Goal: Transaction & Acquisition: Purchase product/service

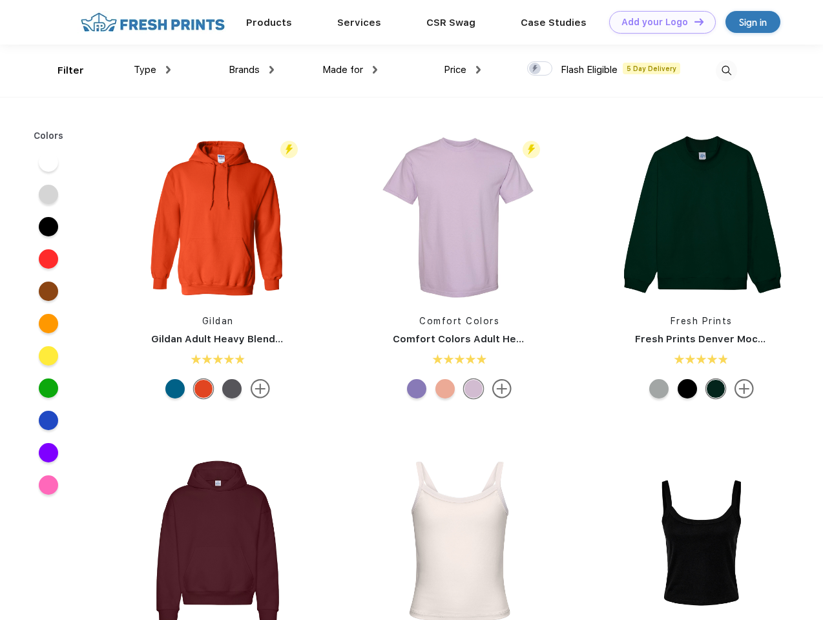
click at [658, 22] on link "Add your Logo Design Tool" at bounding box center [662, 22] width 107 height 23
click at [0, 0] on div "Design Tool" at bounding box center [0, 0] width 0 height 0
click at [693, 21] on link "Add your Logo Design Tool" at bounding box center [662, 22] width 107 height 23
click at [62, 70] on div "Filter" at bounding box center [71, 70] width 26 height 15
click at [152, 70] on span "Type" at bounding box center [145, 70] width 23 height 12
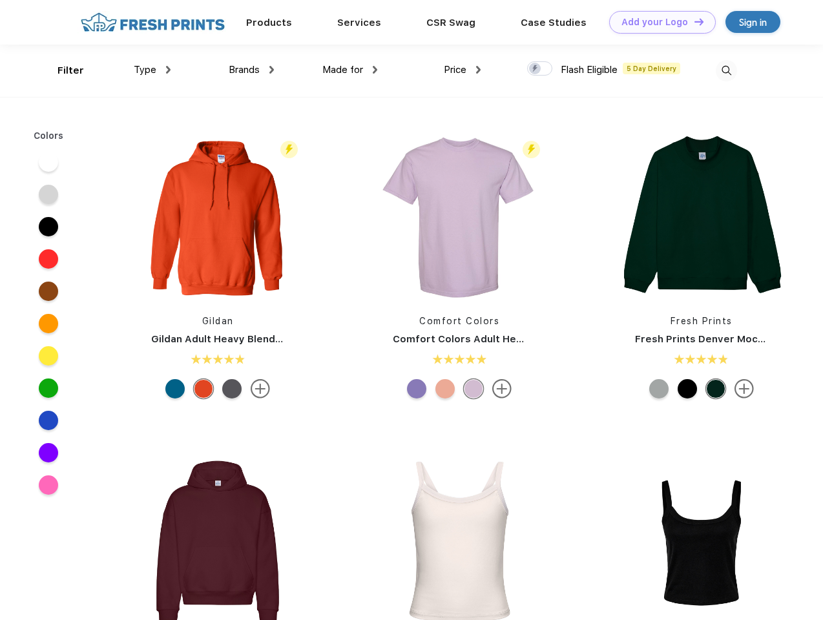
click at [251, 70] on span "Brands" at bounding box center [244, 70] width 31 height 12
click at [350, 70] on span "Made for" at bounding box center [342, 70] width 41 height 12
click at [463, 70] on span "Price" at bounding box center [455, 70] width 23 height 12
click at [540, 69] on div at bounding box center [539, 68] width 25 height 14
click at [536, 69] on input "checkbox" at bounding box center [531, 65] width 8 height 8
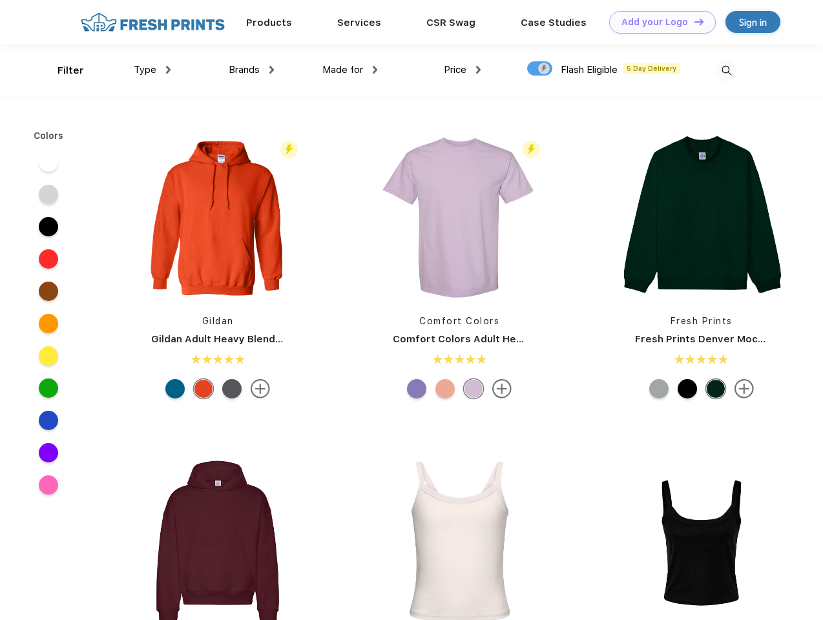
click at [726, 70] on img at bounding box center [726, 70] width 21 height 21
